Goal: Task Accomplishment & Management: Complete application form

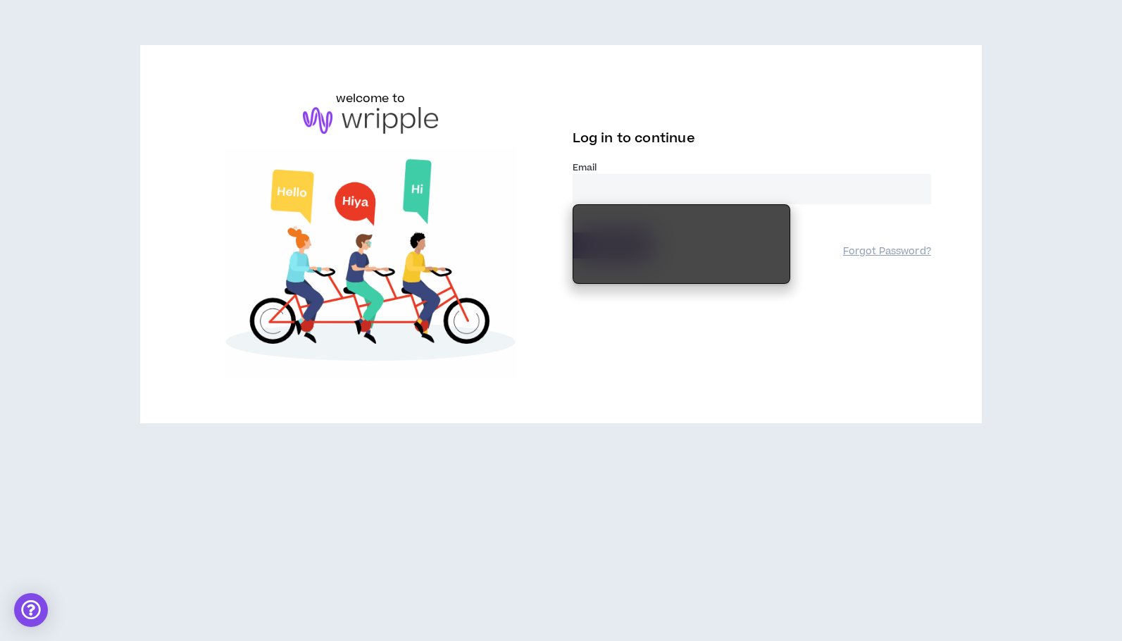
type input "**********"
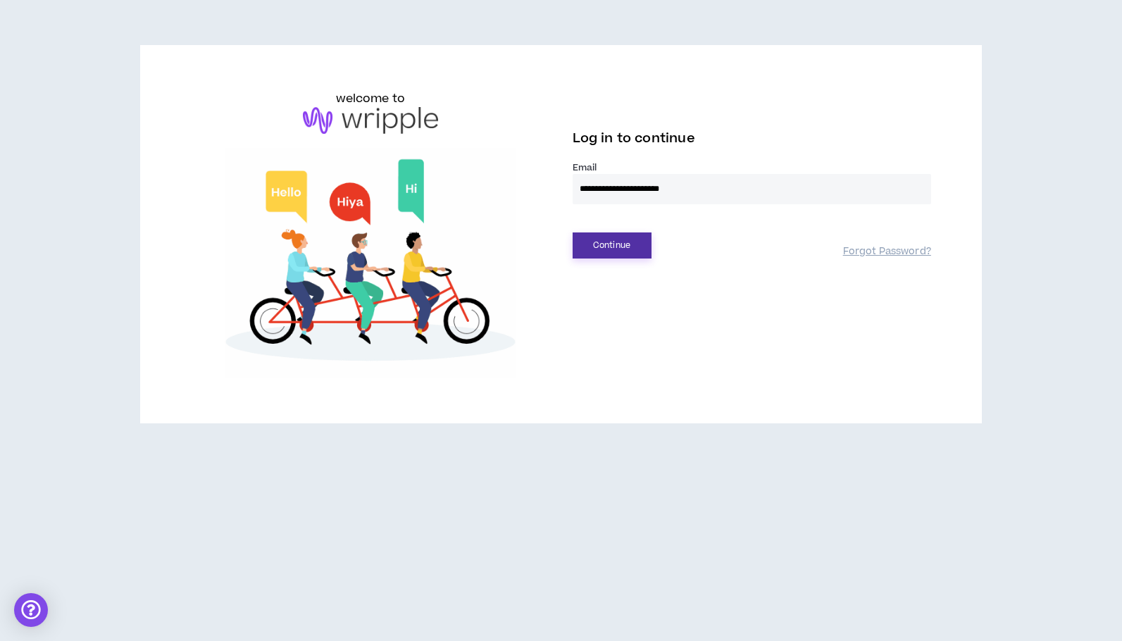
click at [608, 249] on button "Continue" at bounding box center [612, 245] width 79 height 26
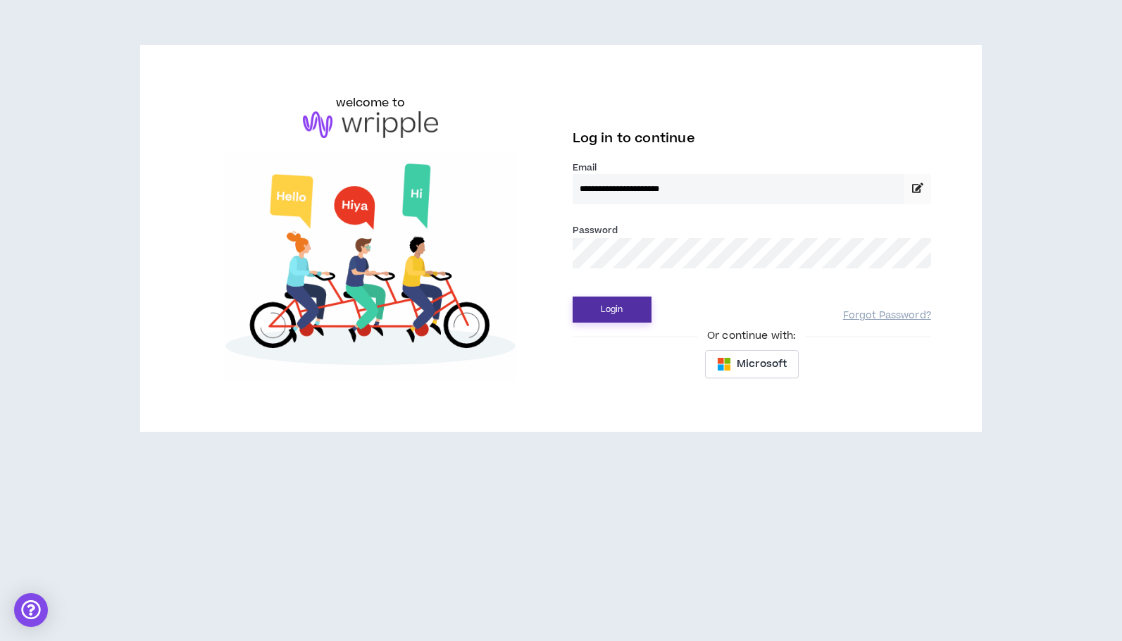
click at [600, 308] on button "Login" at bounding box center [612, 310] width 79 height 26
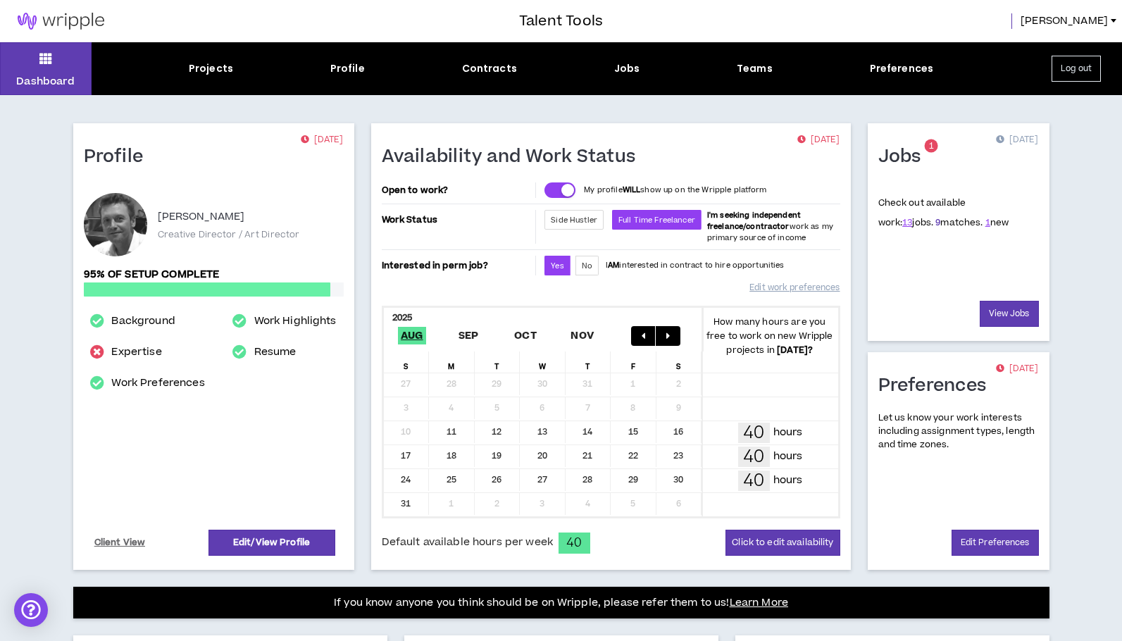
click at [935, 220] on link "9" at bounding box center [937, 222] width 5 height 13
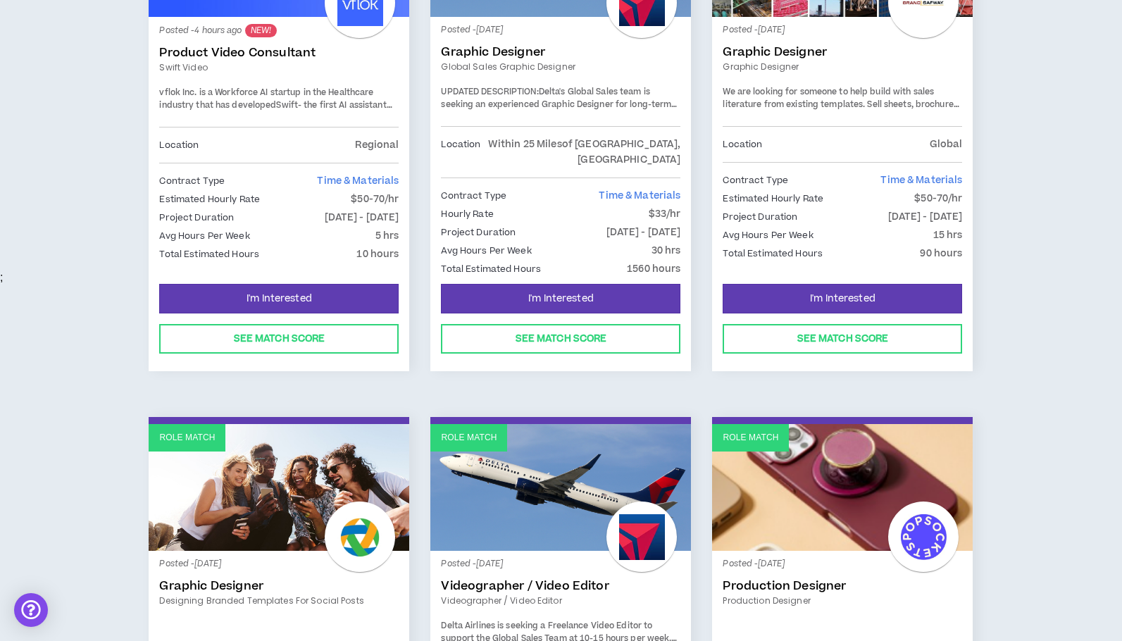
scroll to position [334, 0]
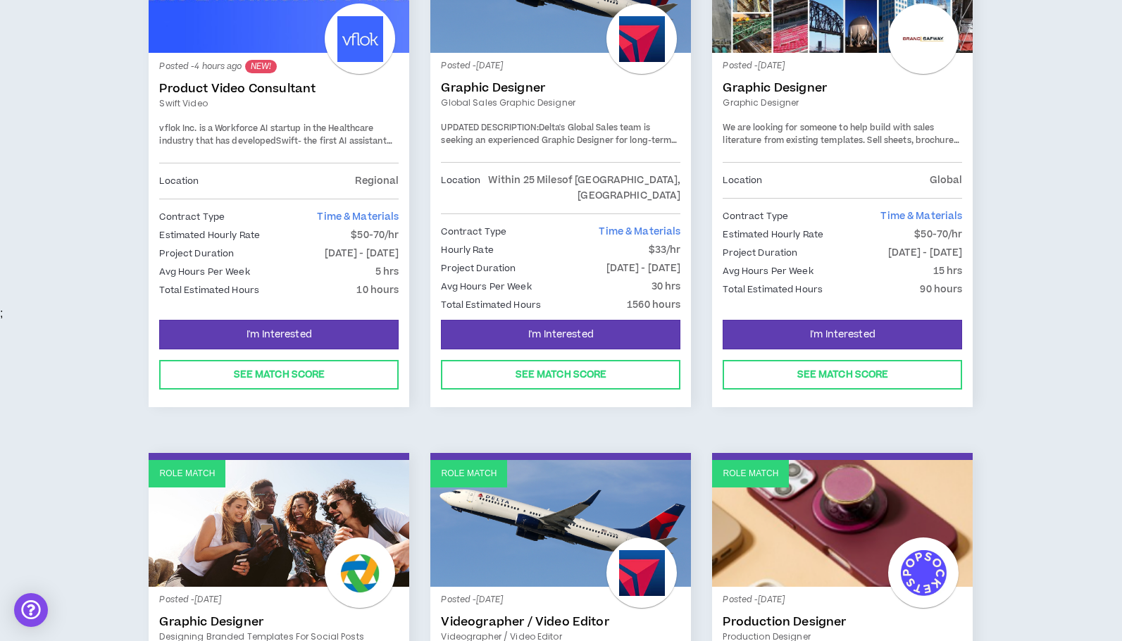
click at [316, 218] on div "Contract Type Time & Materials" at bounding box center [278, 216] width 239 height 15
click at [277, 342] on div "I'm Interested See Match Score" at bounding box center [278, 354] width 239 height 70
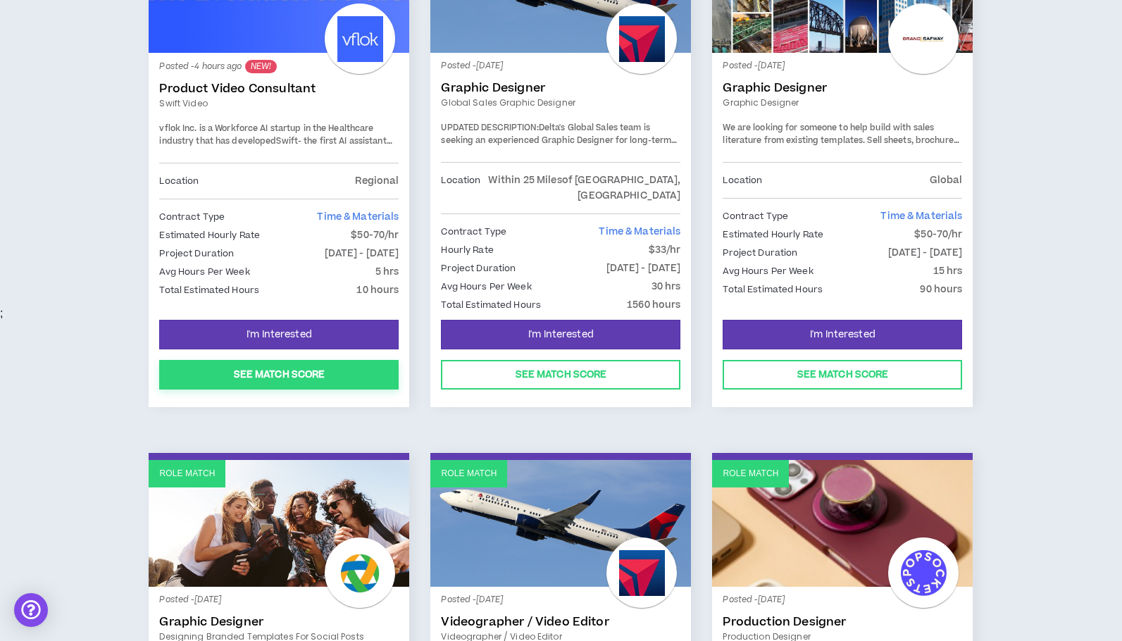
click at [272, 363] on button "See Match Score" at bounding box center [278, 375] width 239 height 30
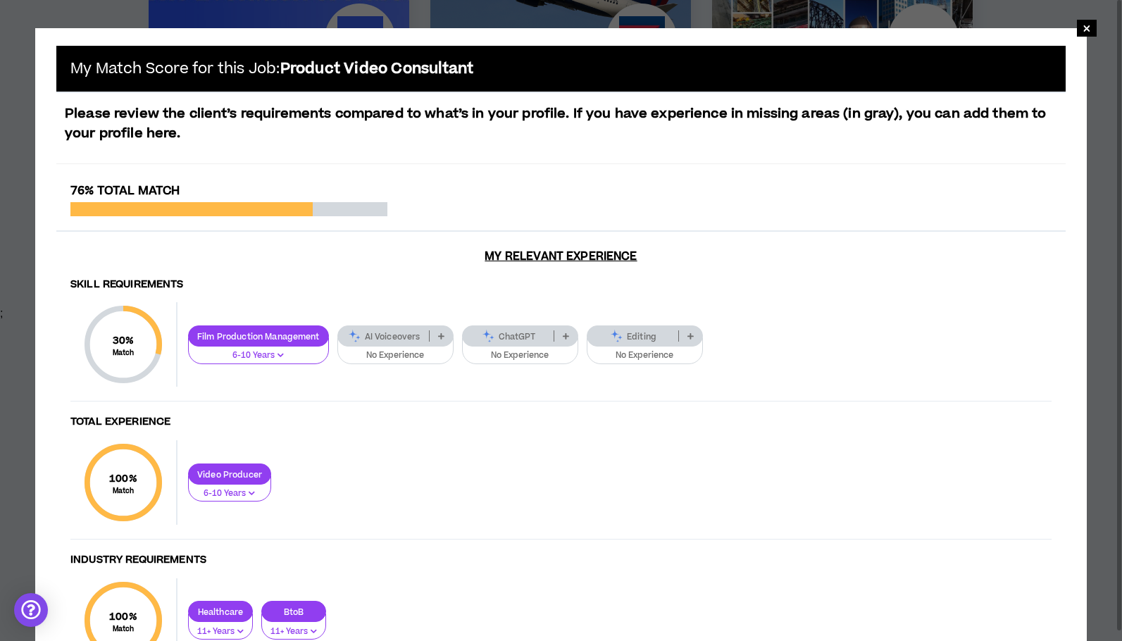
click at [668, 336] on p "Editing" at bounding box center [632, 336] width 91 height 11
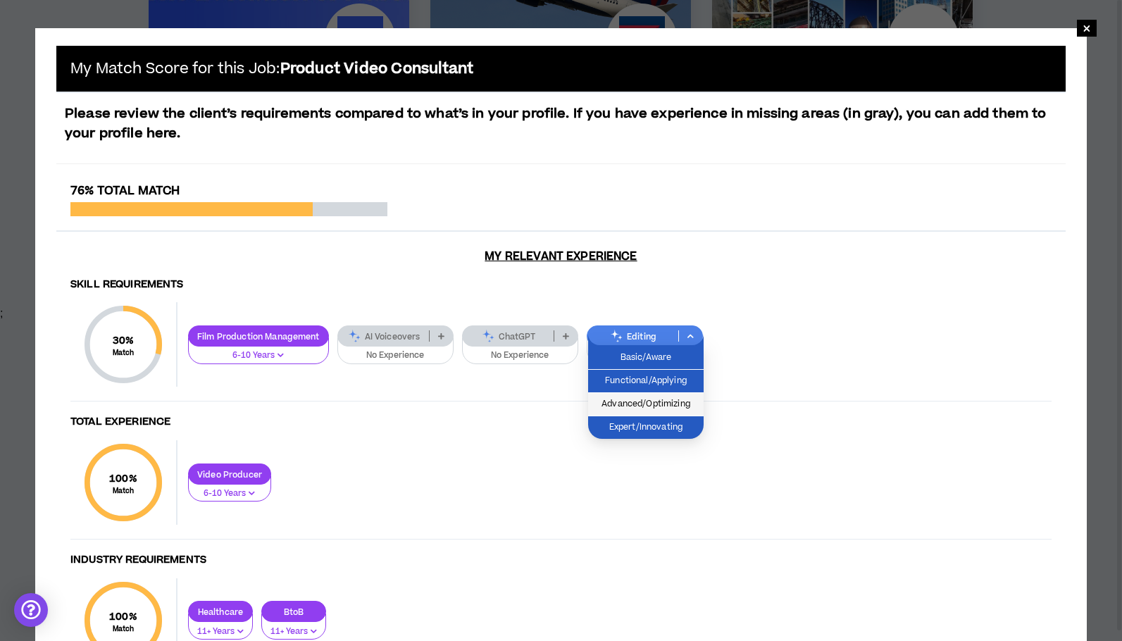
click at [659, 405] on span "Advanced/Optimizing" at bounding box center [646, 404] width 99 height 15
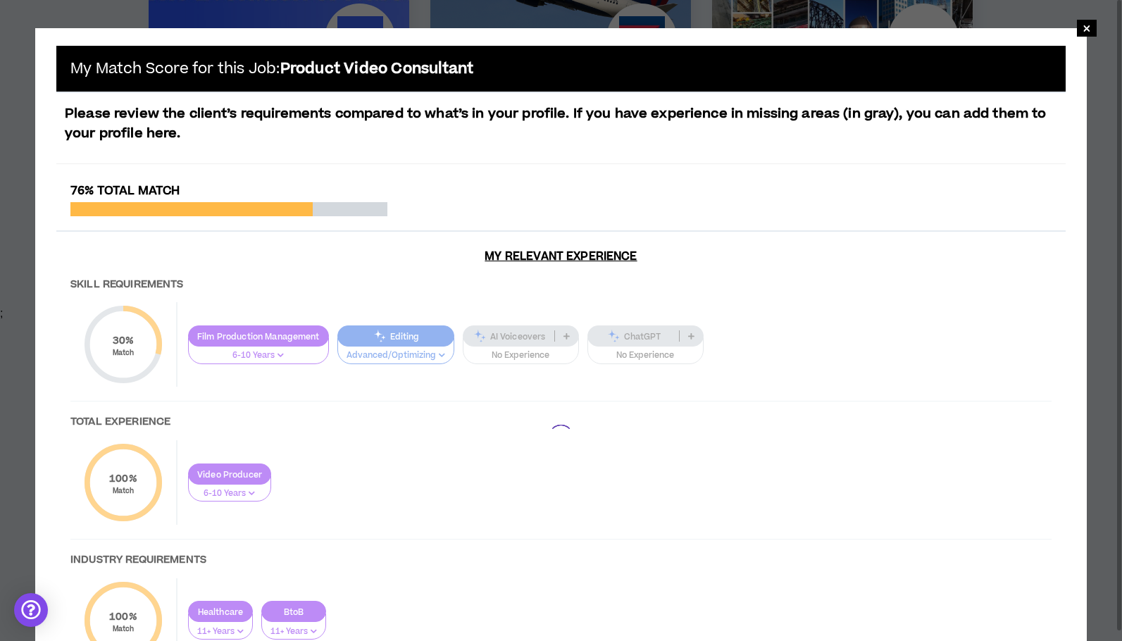
click at [637, 335] on div at bounding box center [560, 437] width 1009 height 507
click at [672, 339] on div at bounding box center [560, 437] width 1009 height 507
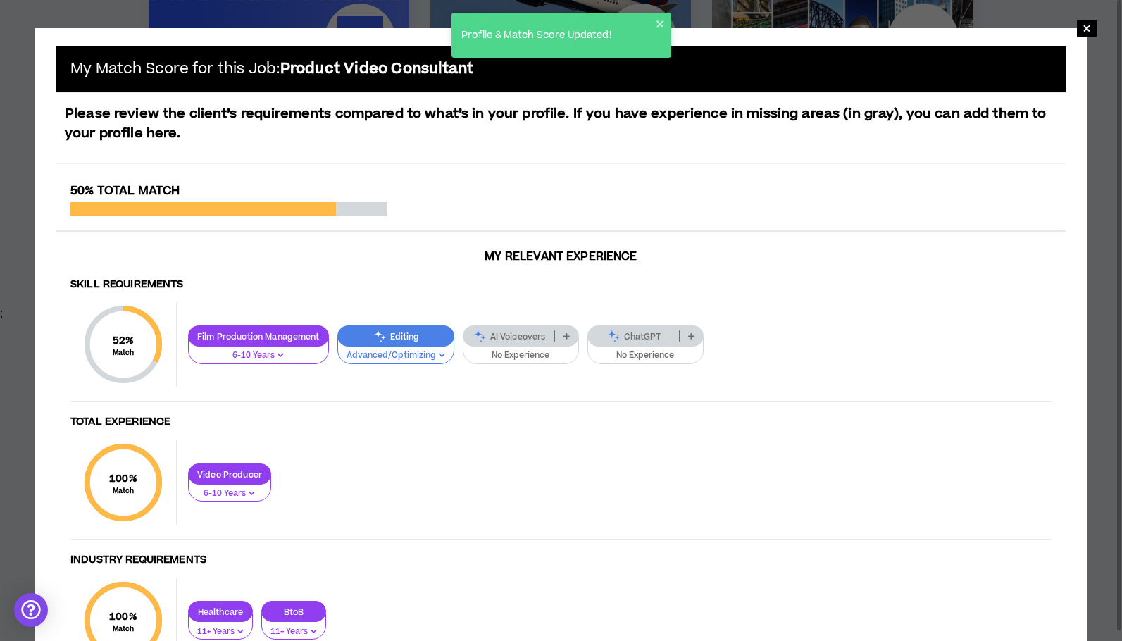
click at [661, 352] on p "No Experience" at bounding box center [646, 355] width 98 height 13
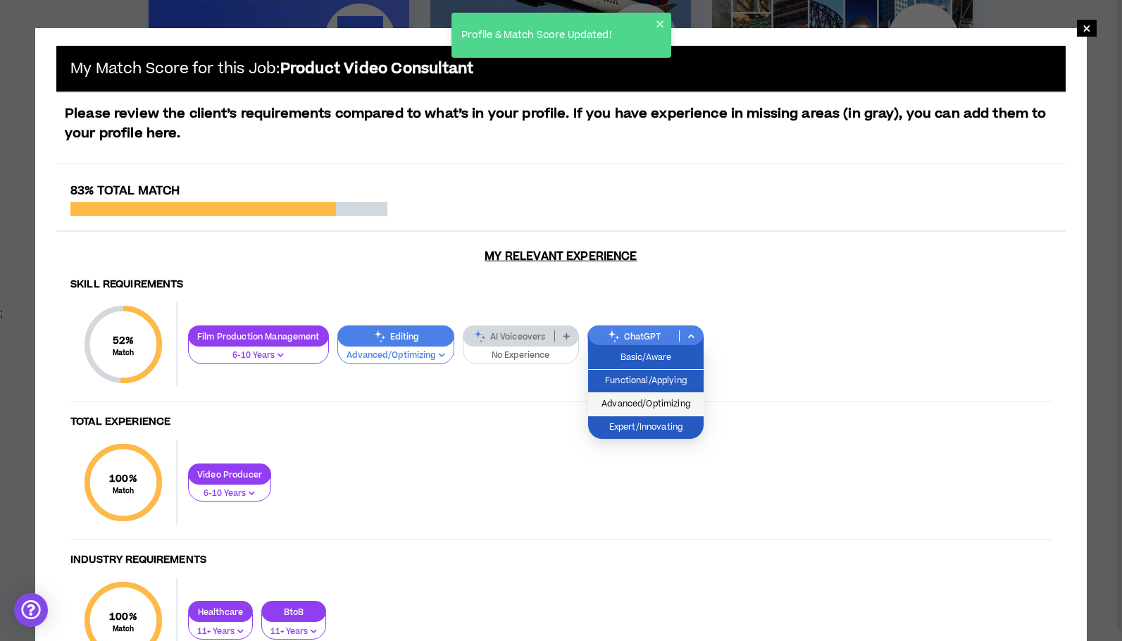
click at [639, 406] on span "Advanced/Optimizing" at bounding box center [646, 404] width 99 height 15
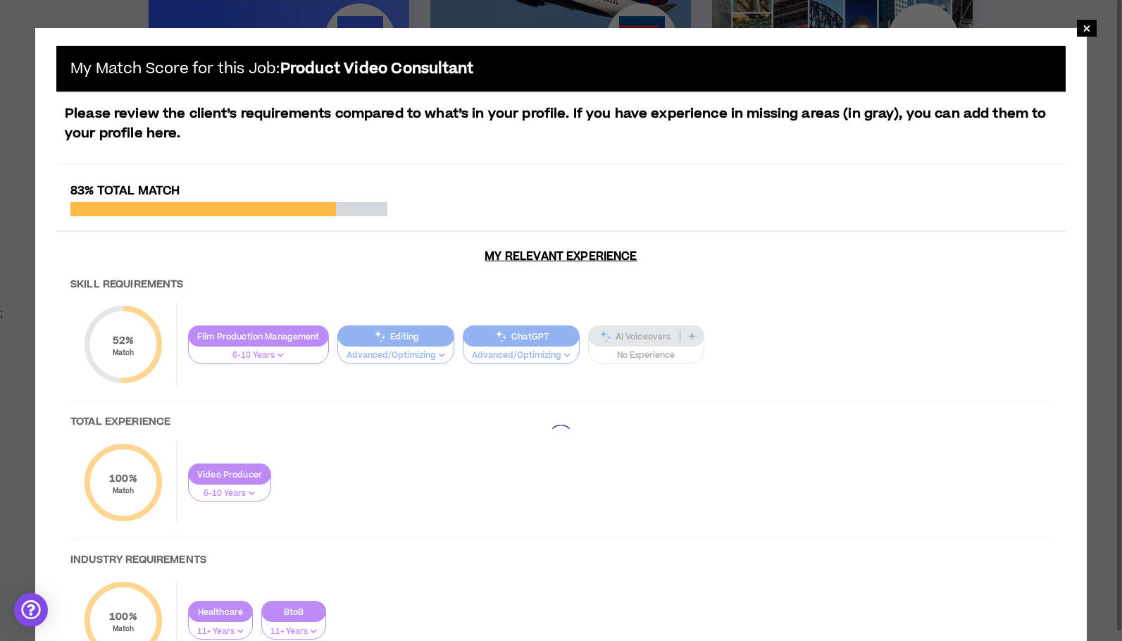
click at [671, 337] on div at bounding box center [560, 437] width 1009 height 507
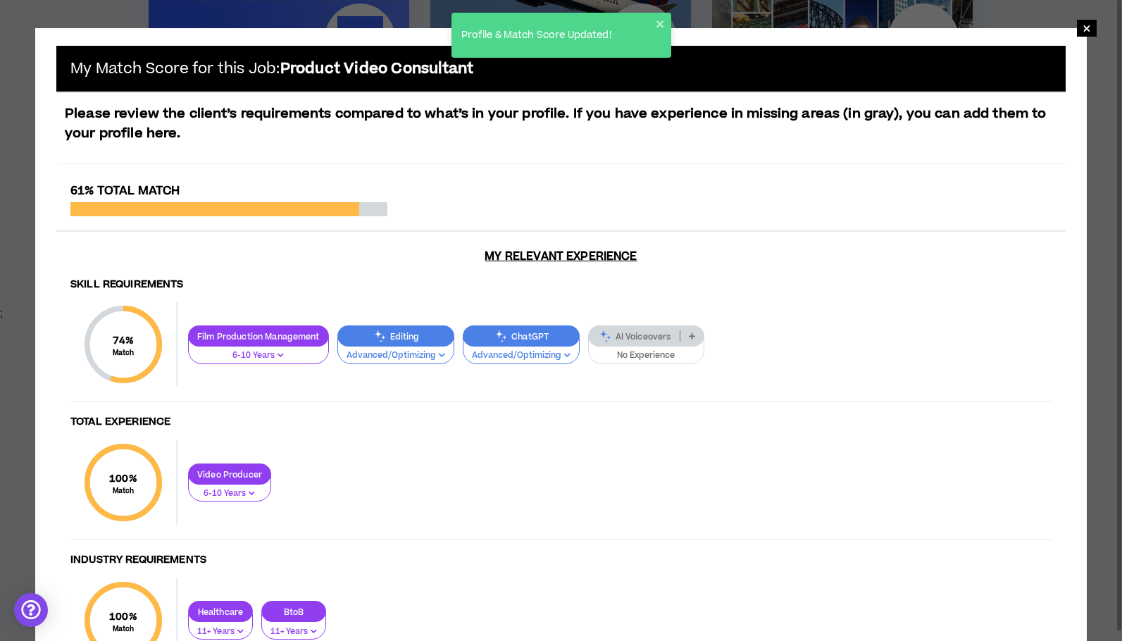
click at [681, 343] on div "AI Voiceovers" at bounding box center [646, 335] width 116 height 21
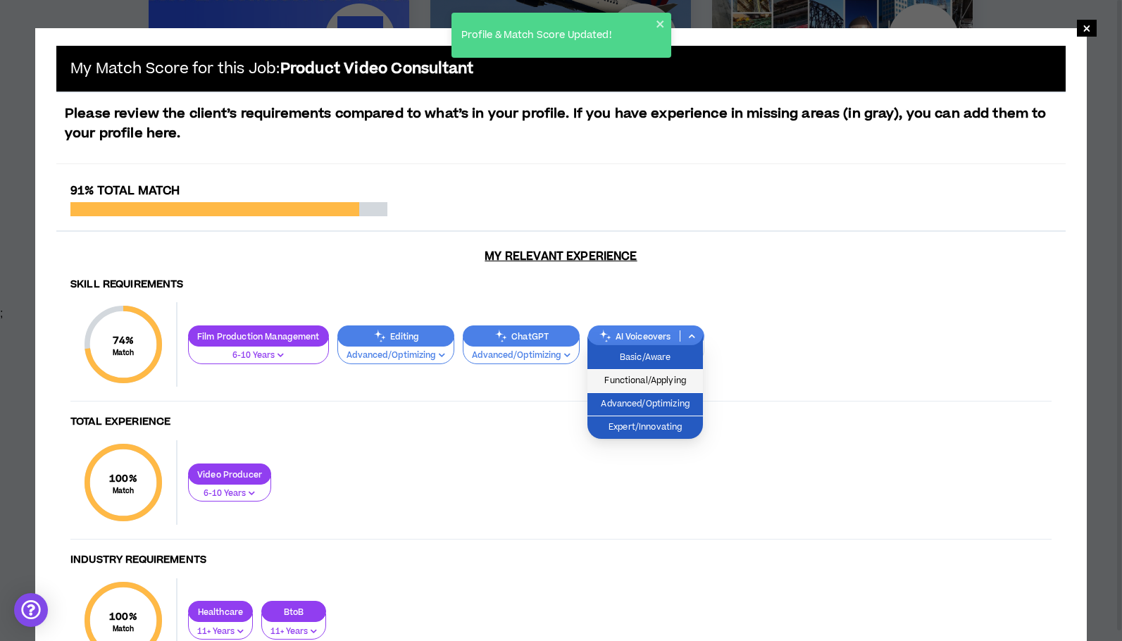
click at [661, 382] on span "Functional/Applying" at bounding box center [645, 380] width 99 height 15
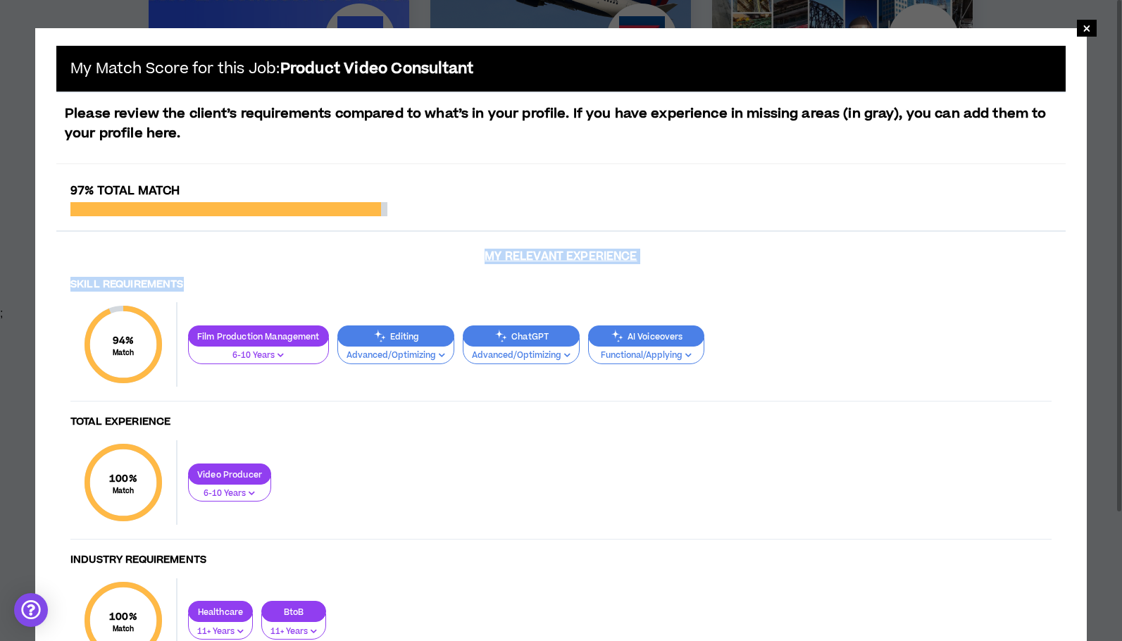
drag, startPoint x: 312, startPoint y: 285, endPoint x: 263, endPoint y: 156, distance: 138.7
click at [299, 258] on div "97% Total Match My Relevant Experience Skill Requirements 94 % Match Skill Requ…" at bounding box center [560, 437] width 1009 height 507
